Goal: Check status: Check status

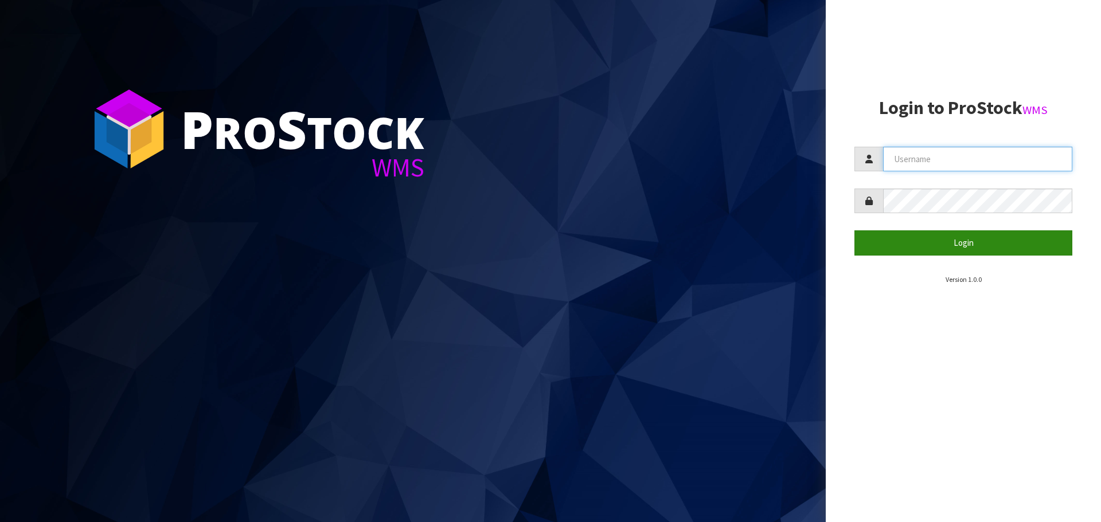
type input "[EMAIL_ADDRESS][DOMAIN_NAME]"
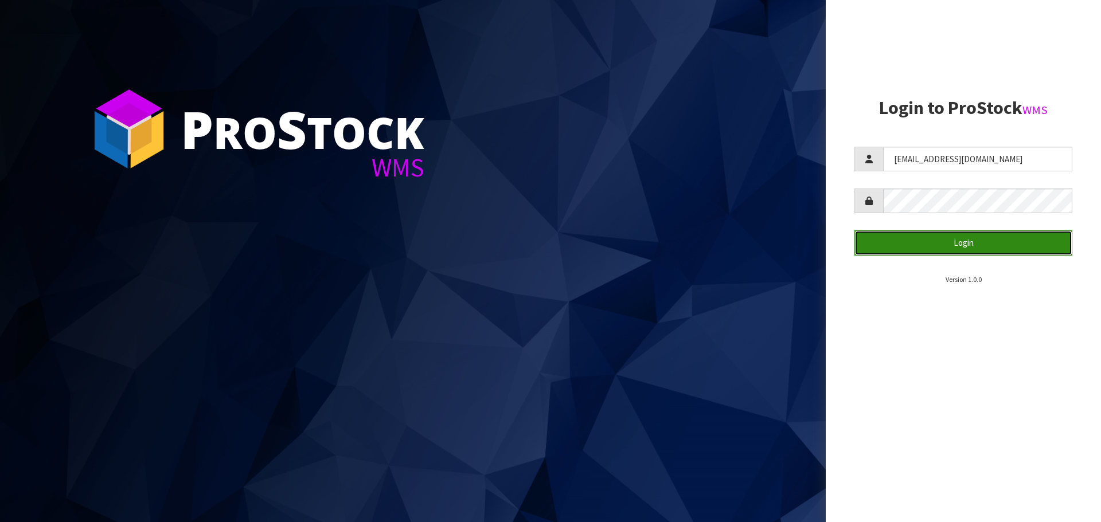
click at [969, 244] on button "Login" at bounding box center [963, 243] width 218 height 25
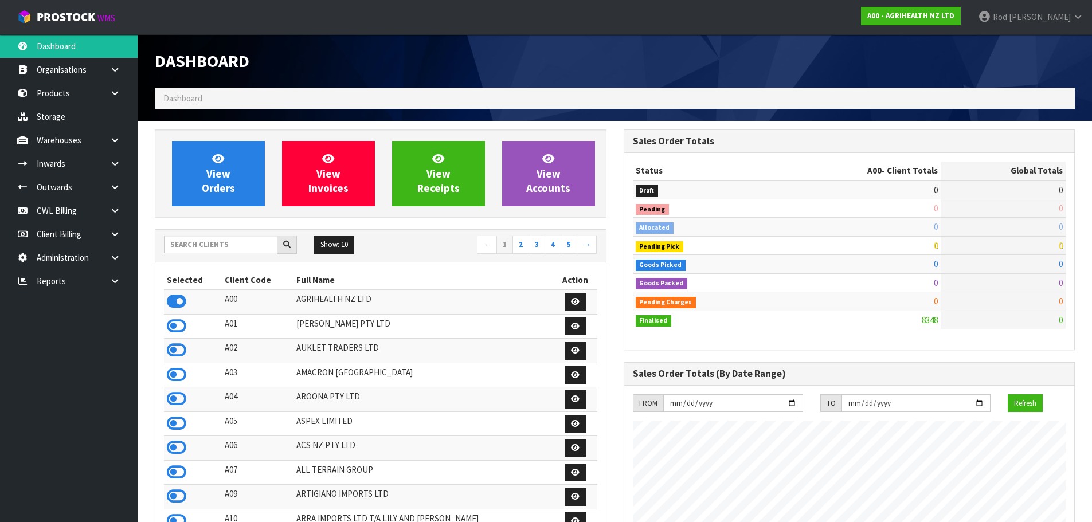
scroll to position [869, 469]
click at [115, 279] on icon at bounding box center [115, 281] width 11 height 9
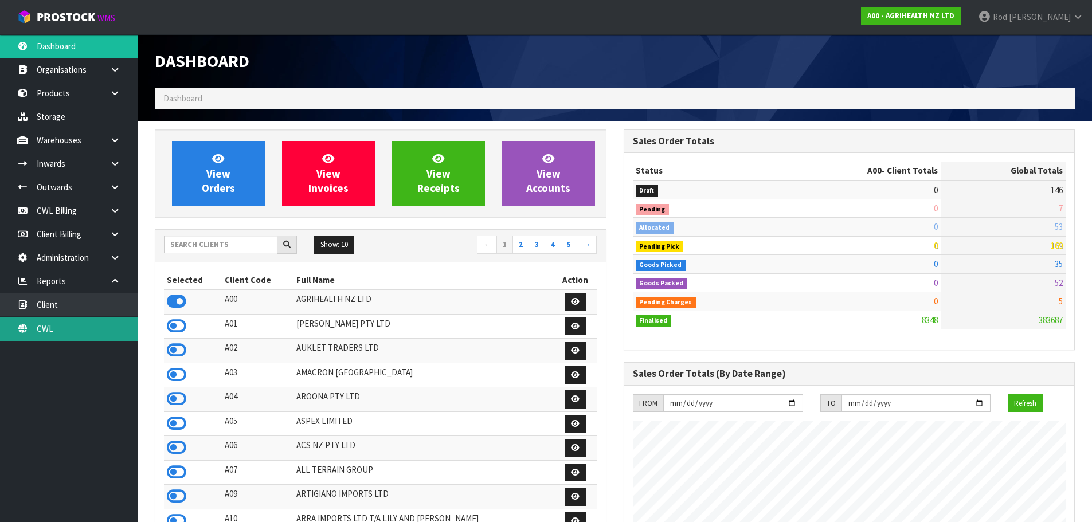
click at [44, 328] on link "CWL" at bounding box center [69, 329] width 138 height 24
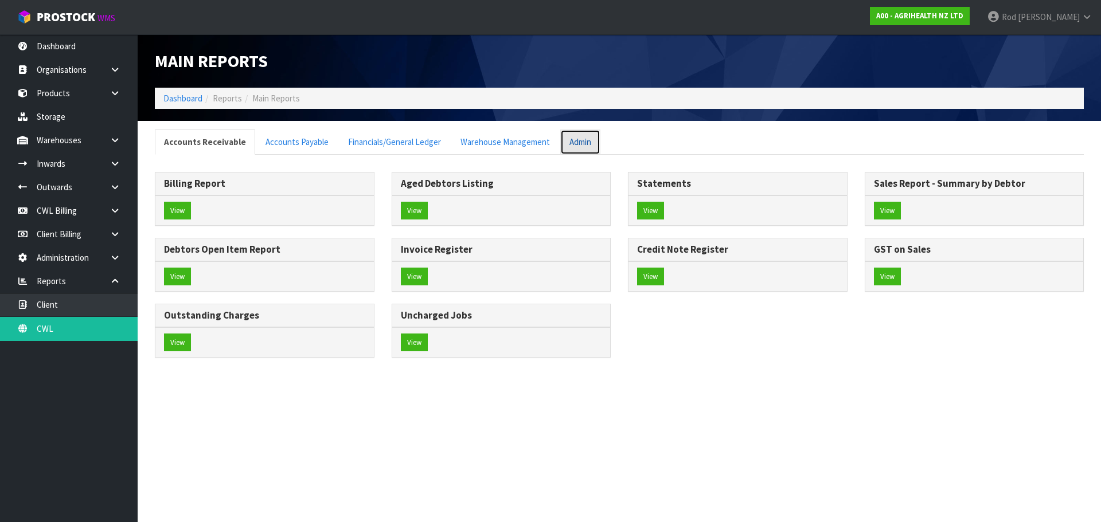
click at [571, 142] on link "Admin" at bounding box center [580, 142] width 40 height 25
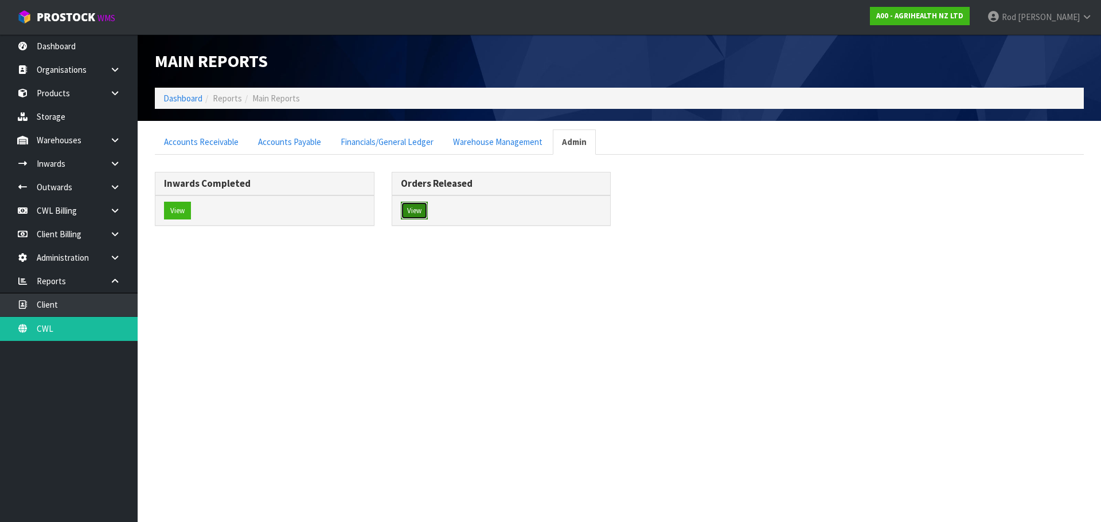
click at [418, 210] on button "View" at bounding box center [414, 211] width 27 height 18
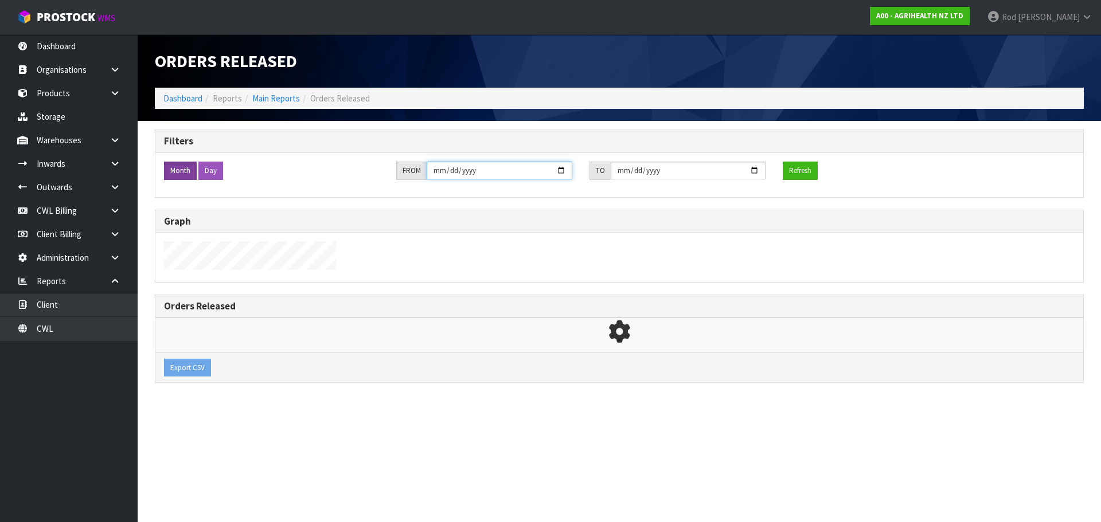
click at [447, 170] on input "[DATE]" at bounding box center [500, 171] width 146 height 18
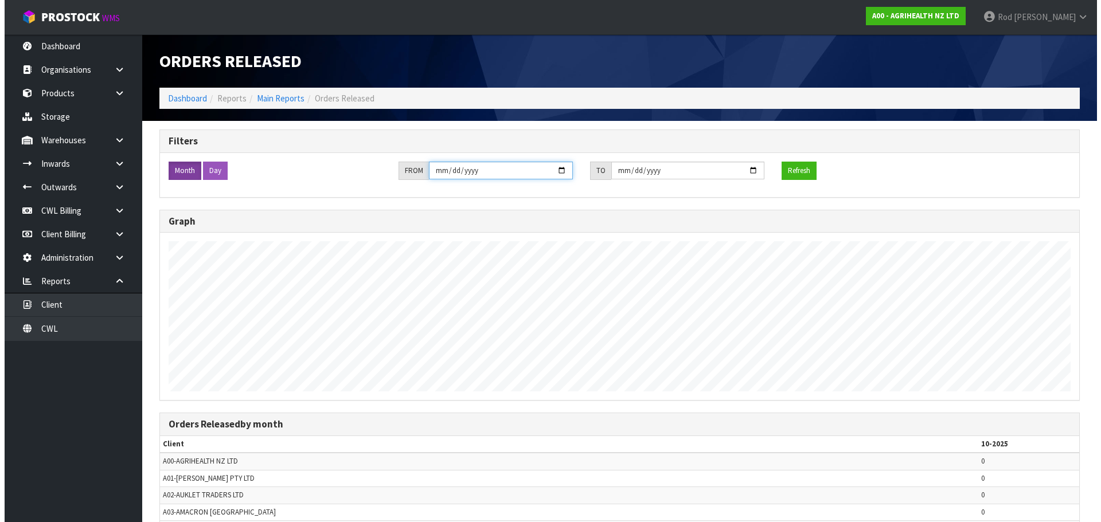
scroll to position [522, 1092]
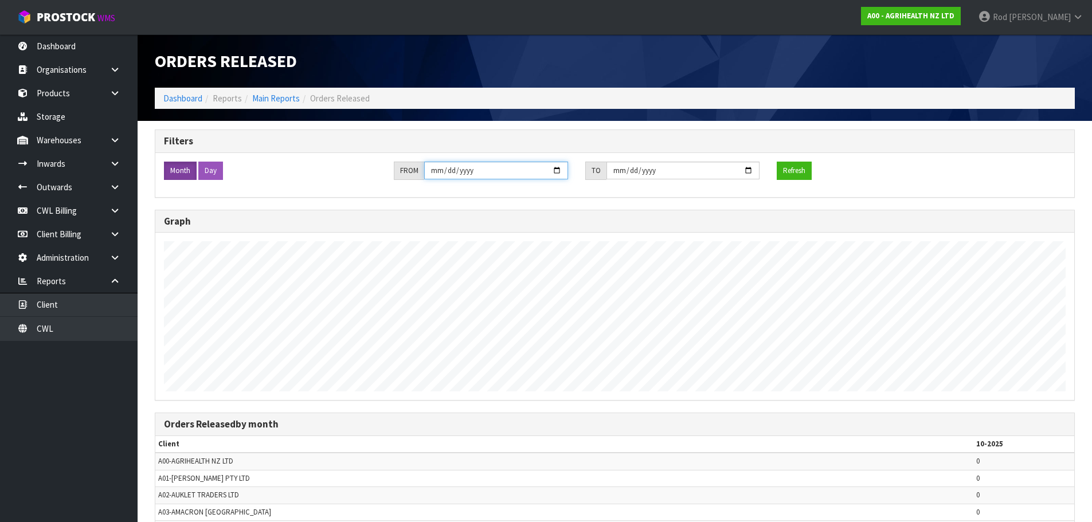
type input "[DATE]"
click at [797, 173] on button "Refresh" at bounding box center [794, 171] width 35 height 18
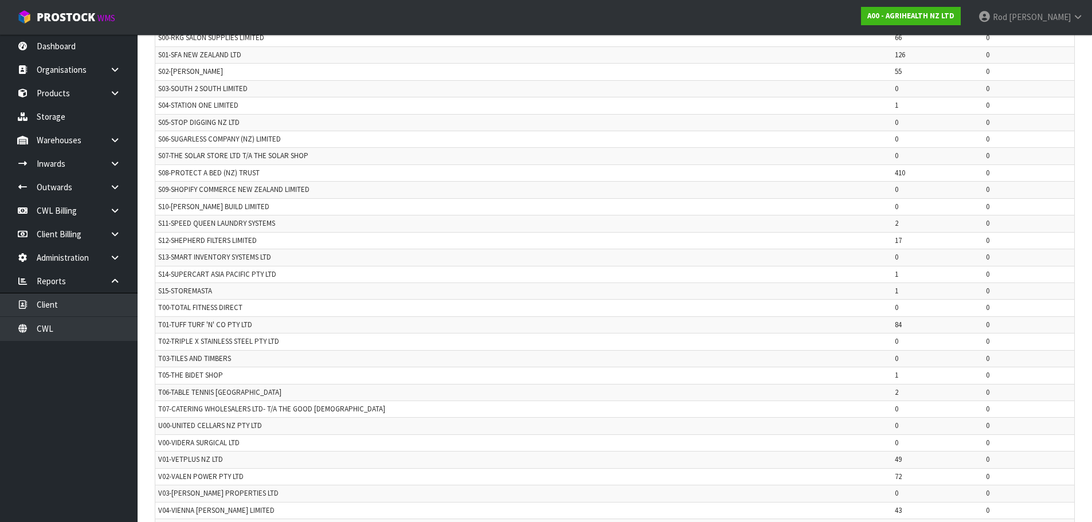
scroll to position [2409, 0]
